Goal: Task Accomplishment & Management: Use online tool/utility

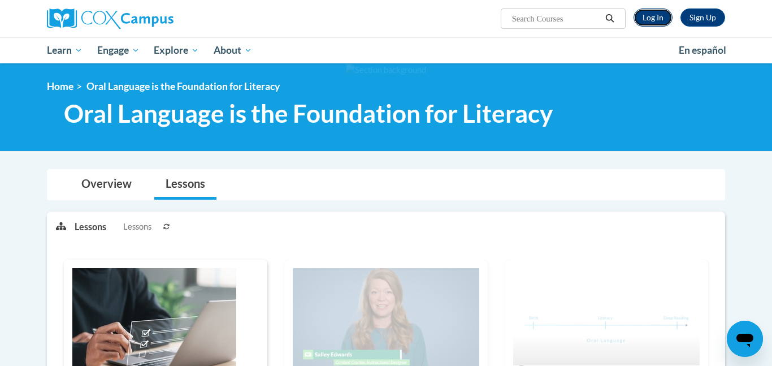
click at [644, 15] on link "Log In" at bounding box center [652, 17] width 39 height 18
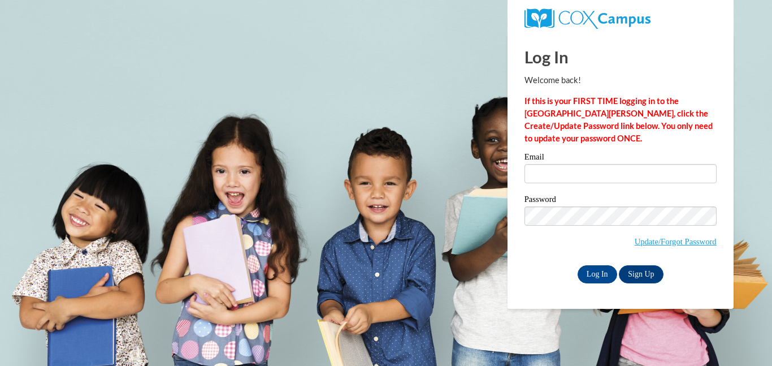
click at [437, 80] on body "This site uses cookies to help improve your learning experience. By continuing …" at bounding box center [386, 183] width 772 height 366
type input "ketchummaria5@gmail.com"
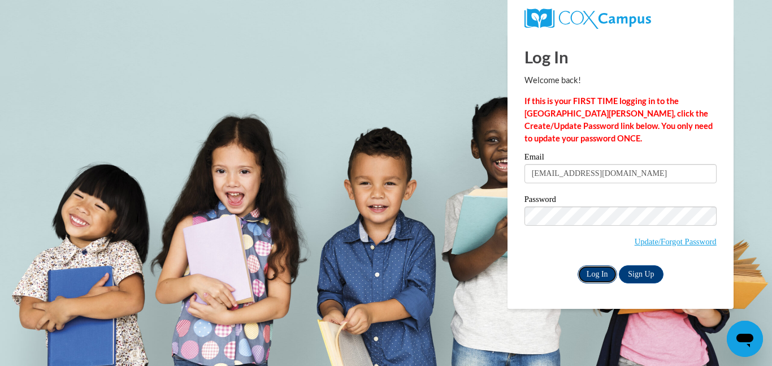
click at [595, 267] on input "Log In" at bounding box center [598, 274] width 40 height 18
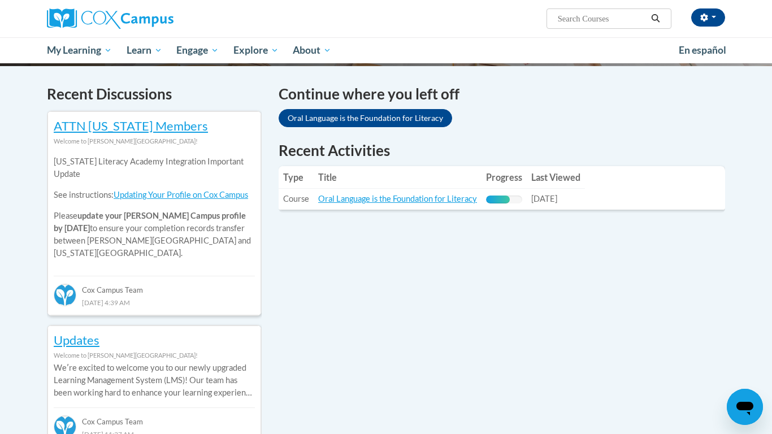
scroll to position [332, 0]
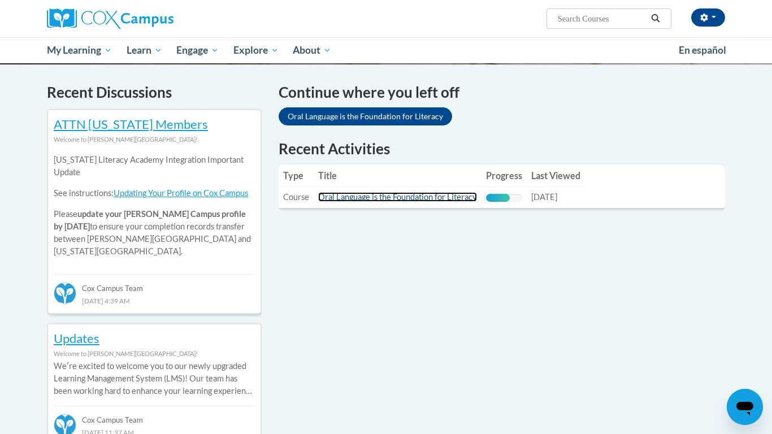
click at [430, 199] on link "Oral Language is the Foundation for Literacy" at bounding box center [397, 197] width 159 height 10
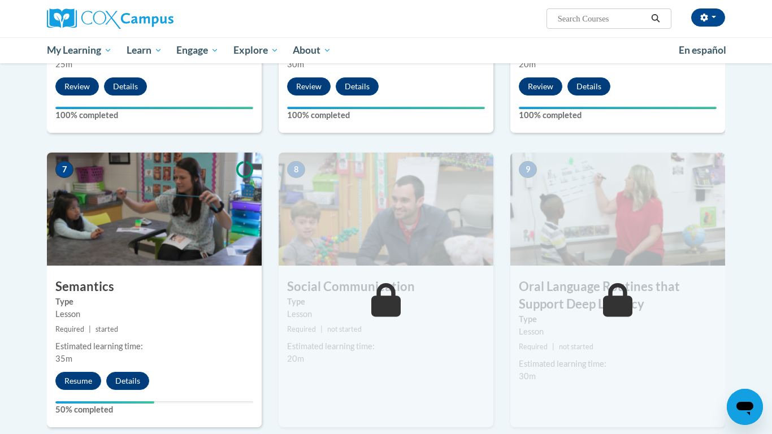
scroll to position [767, 0]
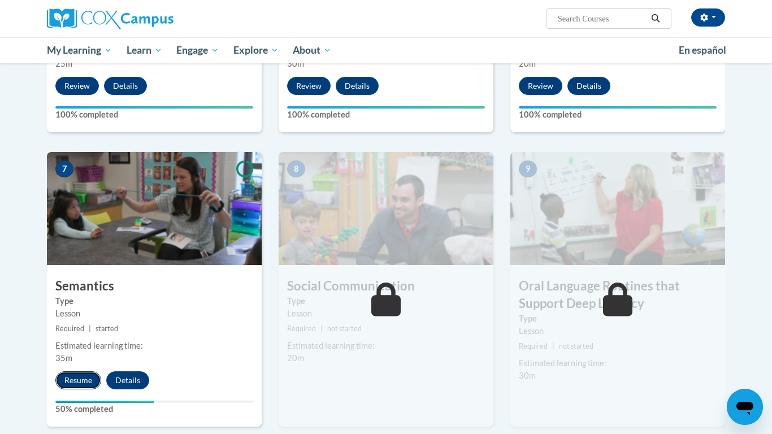
click at [70, 374] on button "Resume" at bounding box center [78, 380] width 46 height 18
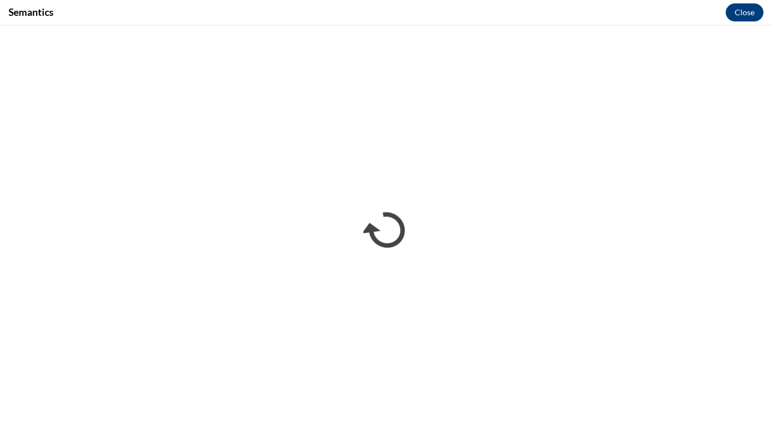
scroll to position [0, 0]
